Goal: Information Seeking & Learning: Check status

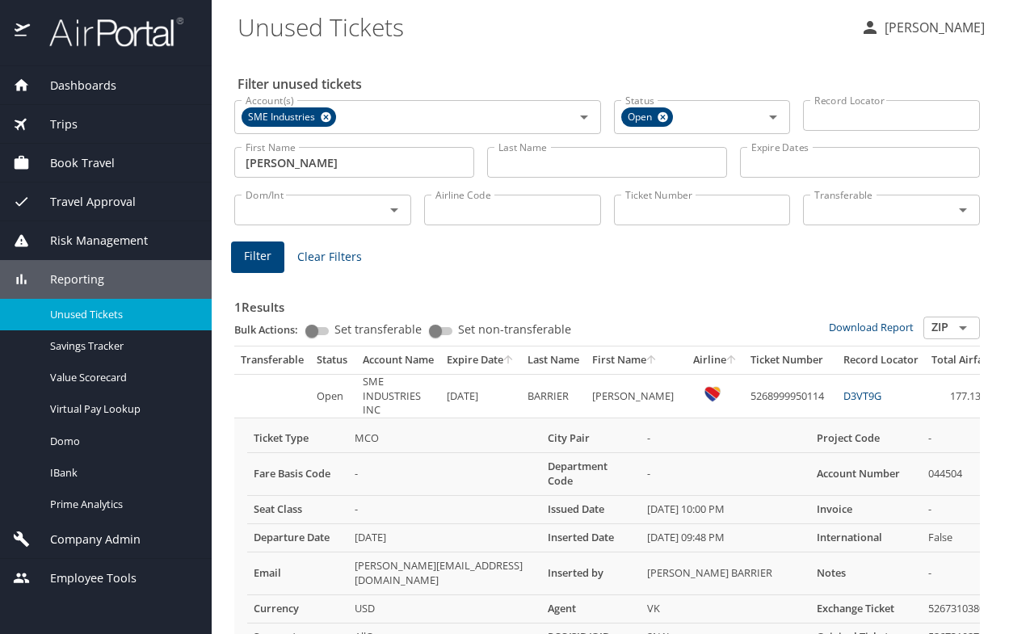
click at [57, 172] on div "Book Travel" at bounding box center [106, 163] width 212 height 39
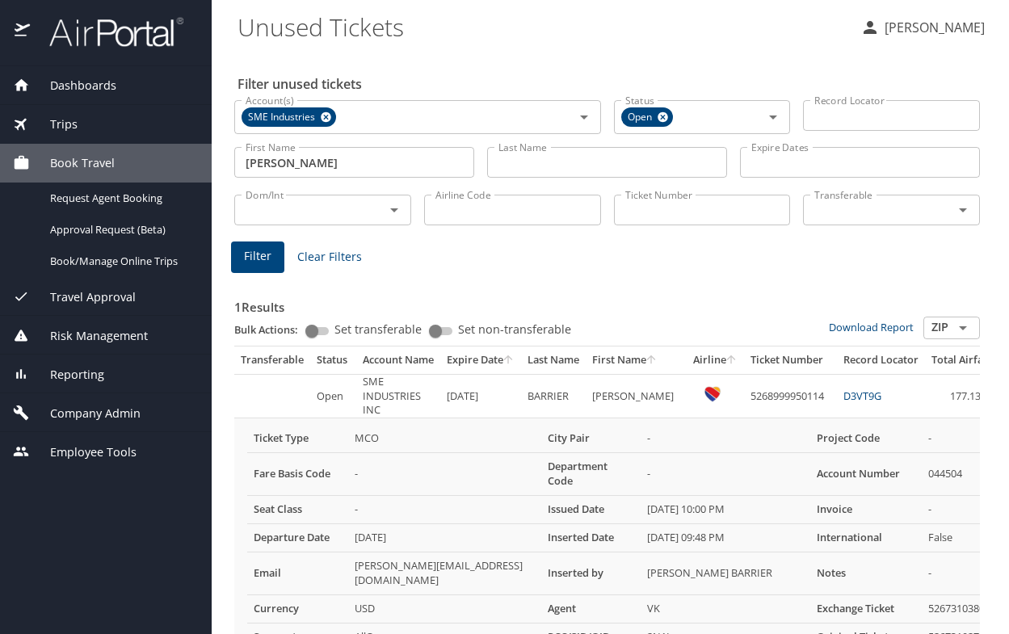
click at [74, 372] on span "Reporting" at bounding box center [67, 375] width 74 height 18
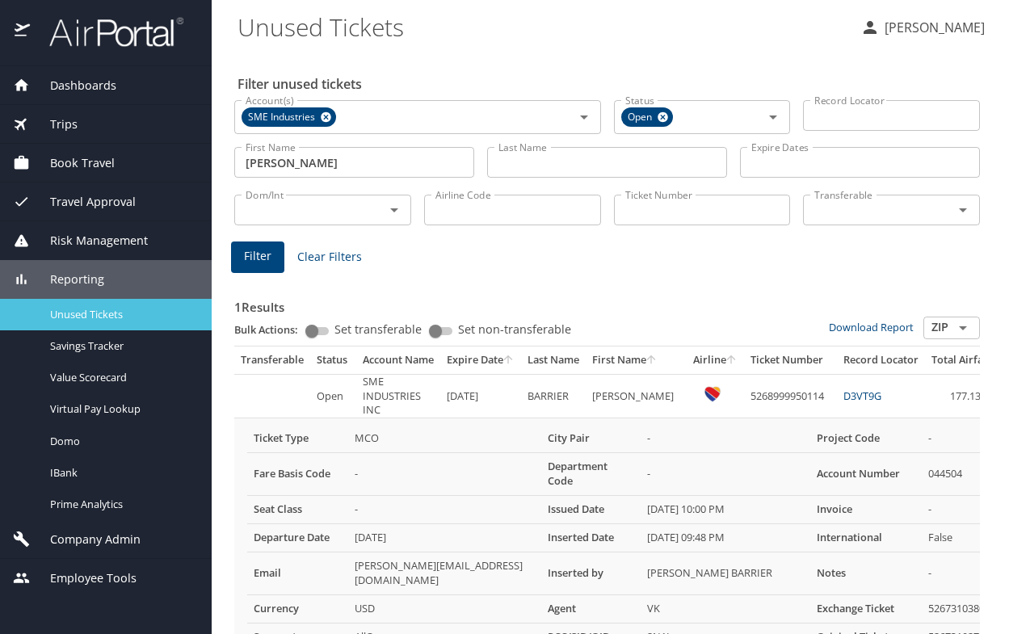
click at [86, 317] on span "Unused Tickets" at bounding box center [121, 314] width 142 height 15
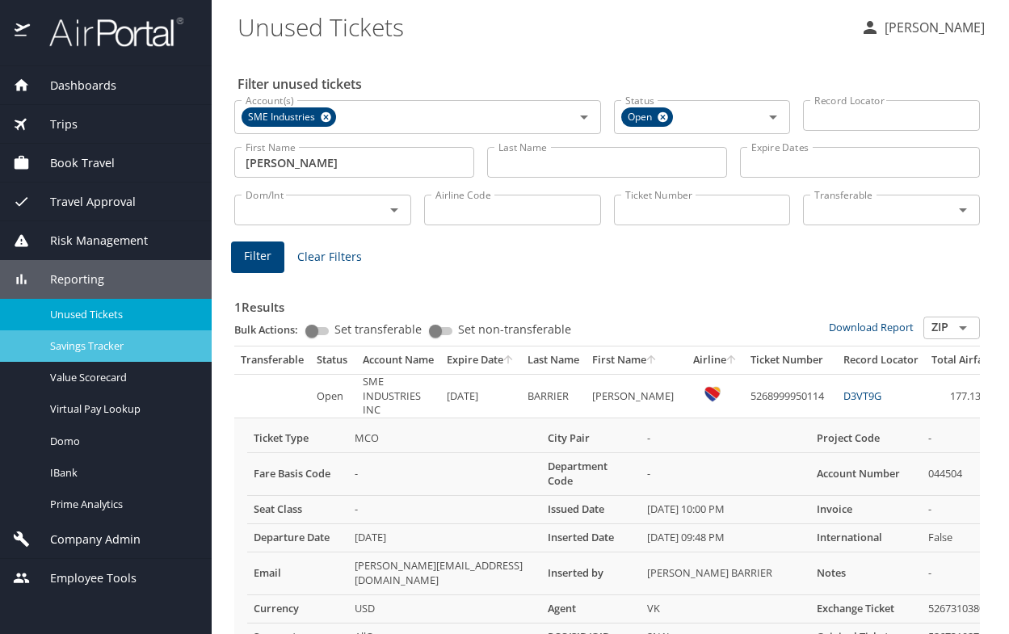
click at [71, 340] on span "Savings Tracker" at bounding box center [121, 346] width 142 height 15
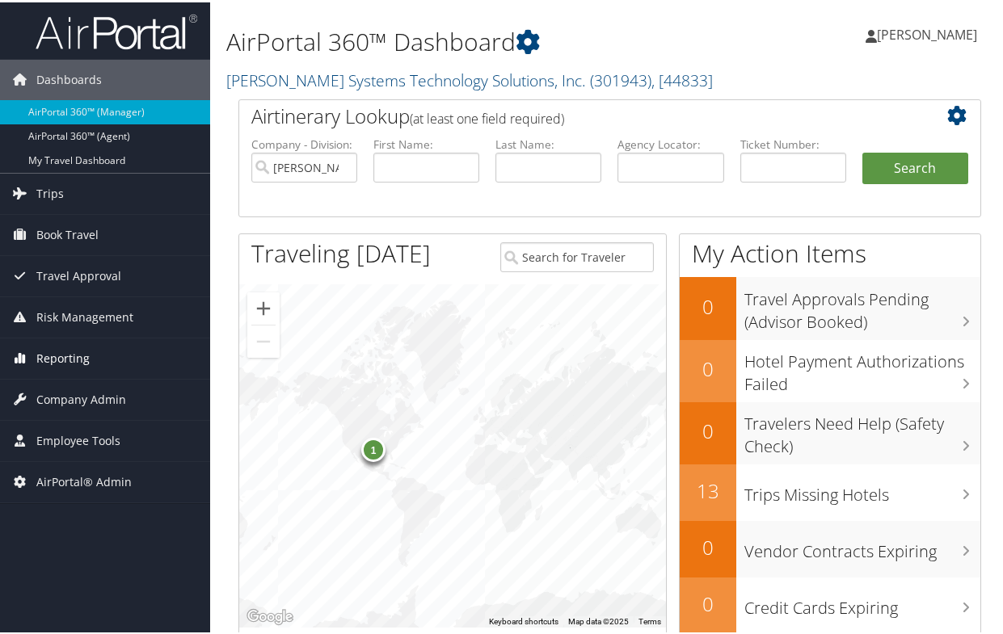
click at [86, 359] on span "Reporting" at bounding box center [62, 356] width 53 height 40
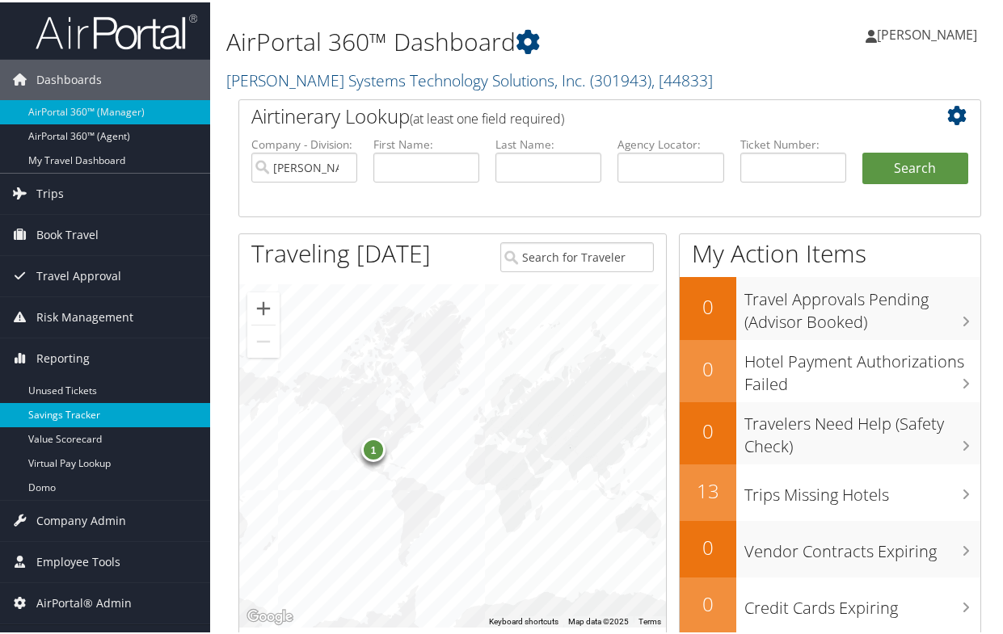
click at [82, 414] on link "Savings Tracker" at bounding box center [105, 413] width 210 height 24
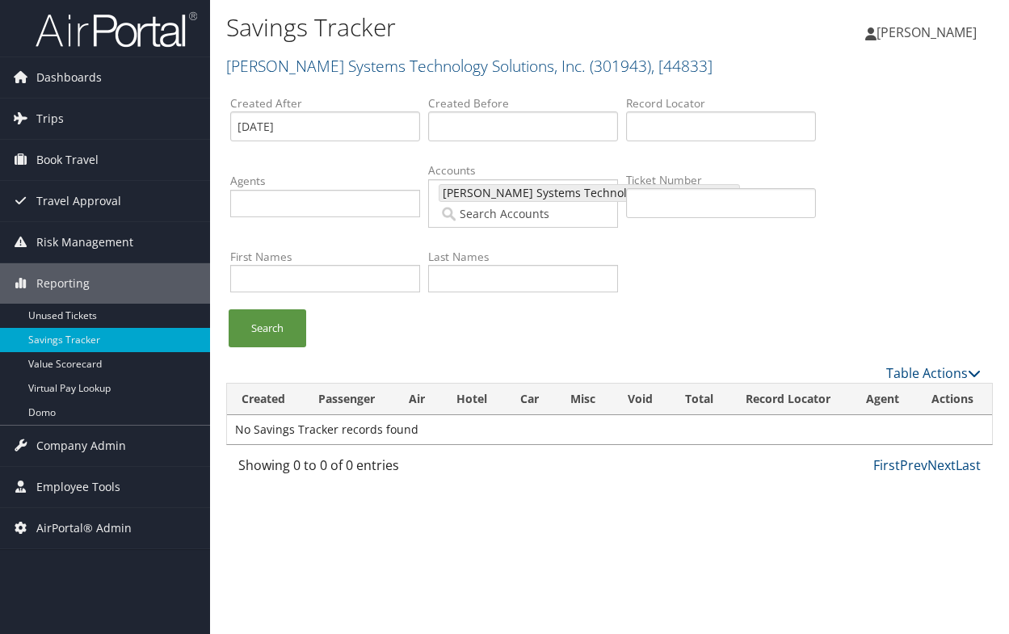
click at [478, 333] on ul "Search" at bounding box center [617, 336] width 775 height 54
click at [781, 301] on div "Created After 08/06/2025 Created Before Record Locator Agents Accounts 44833 Sa…" at bounding box center [609, 200] width 767 height 218
